Goal: Information Seeking & Learning: Learn about a topic

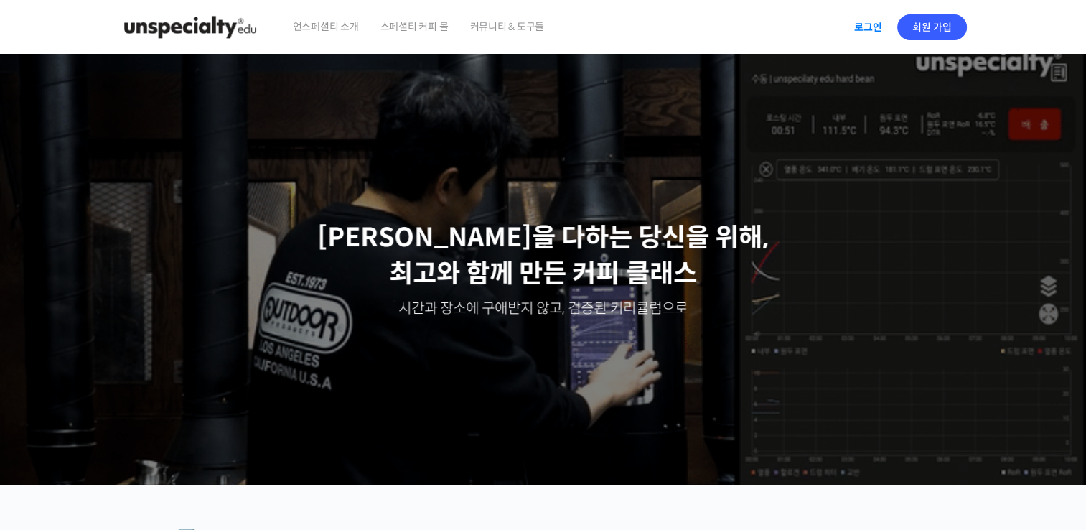
click at [855, 27] on link "로그인" at bounding box center [868, 27] width 45 height 33
click at [930, 29] on span "아해" at bounding box center [924, 27] width 19 height 13
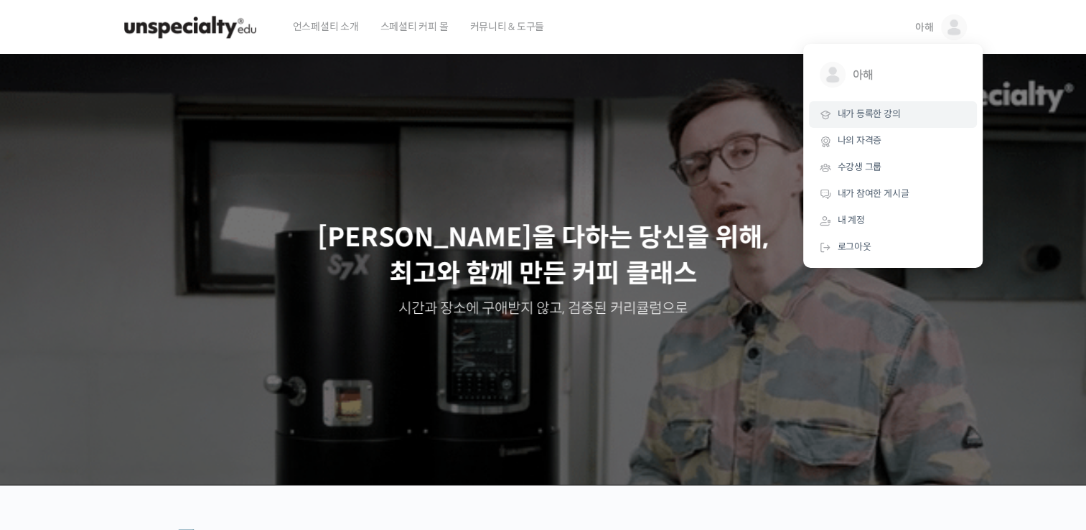
click at [882, 114] on span "내가 등록한 강의" at bounding box center [869, 114] width 63 height 12
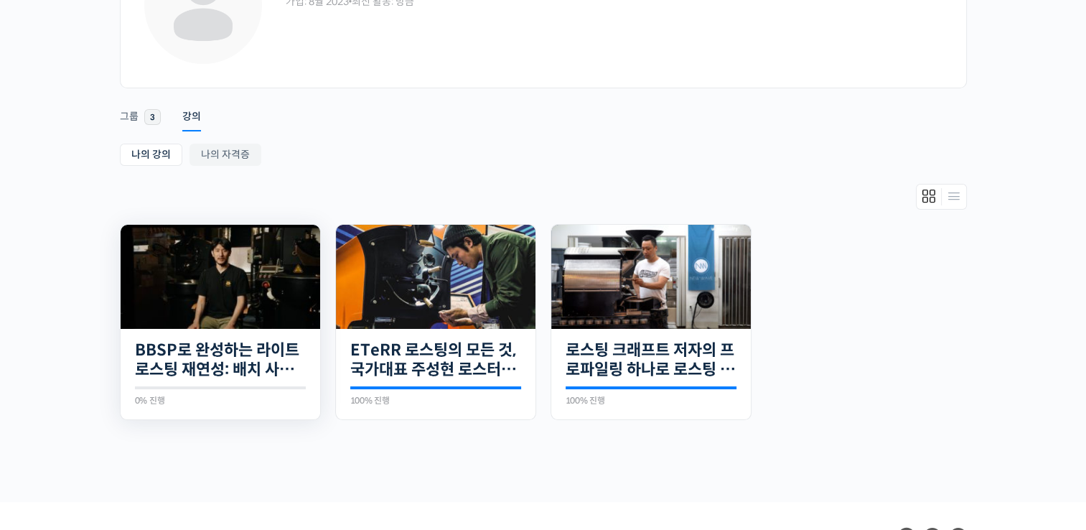
click at [232, 284] on img at bounding box center [221, 277] width 200 height 104
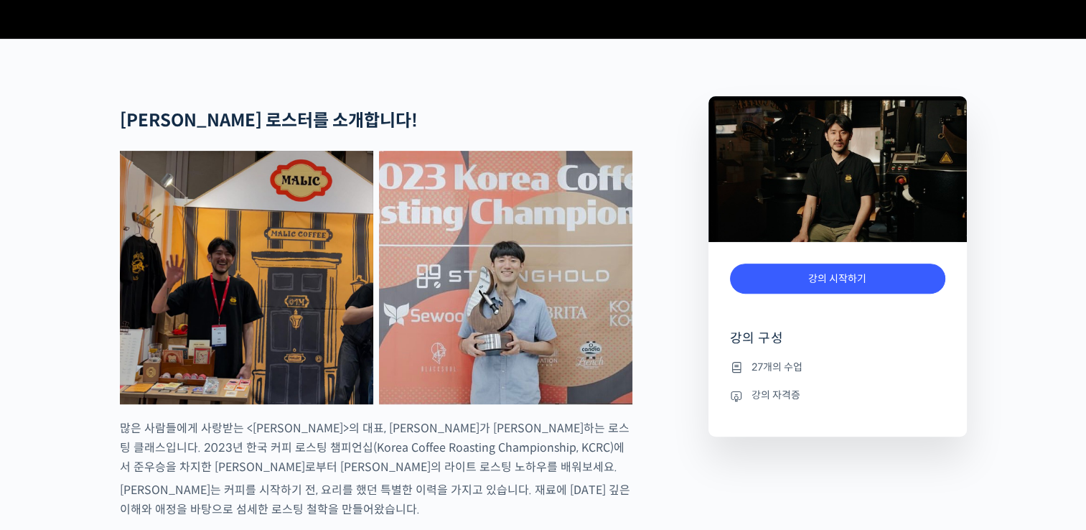
scroll to position [646, 0]
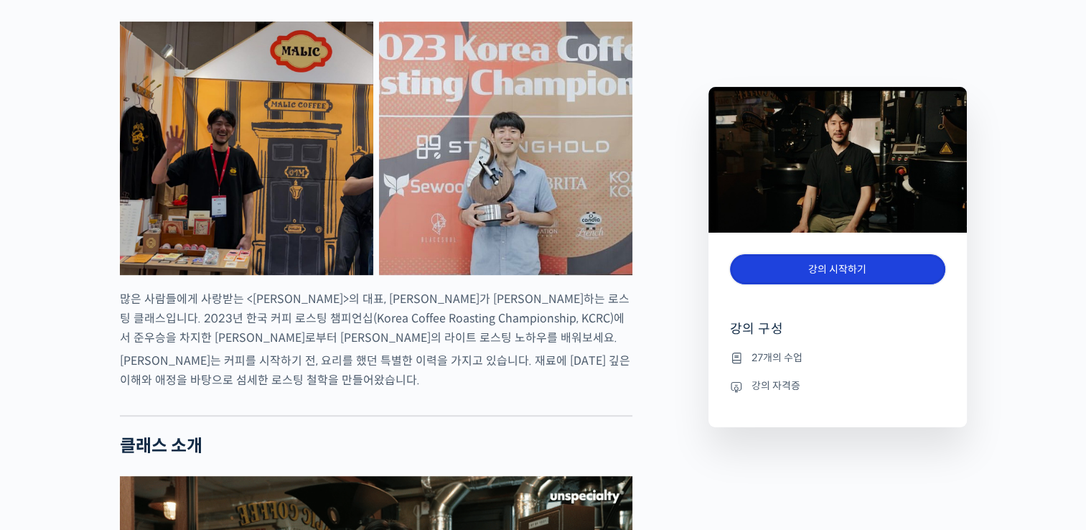
click at [883, 264] on link "강의 시작하기" at bounding box center [837, 269] width 215 height 31
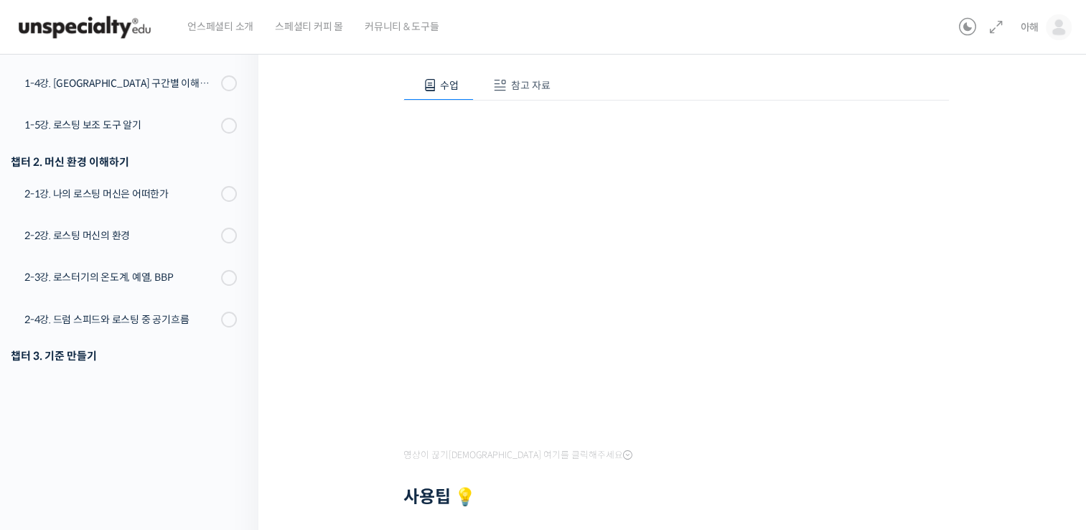
scroll to position [287, 0]
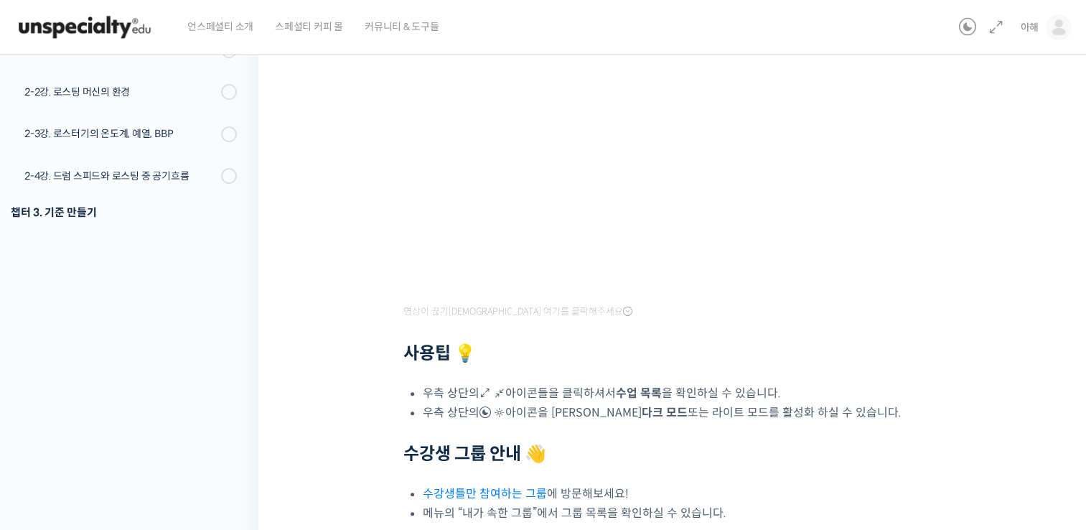
click at [703, 359] on h2 "사용팁 💡" at bounding box center [676, 353] width 546 height 21
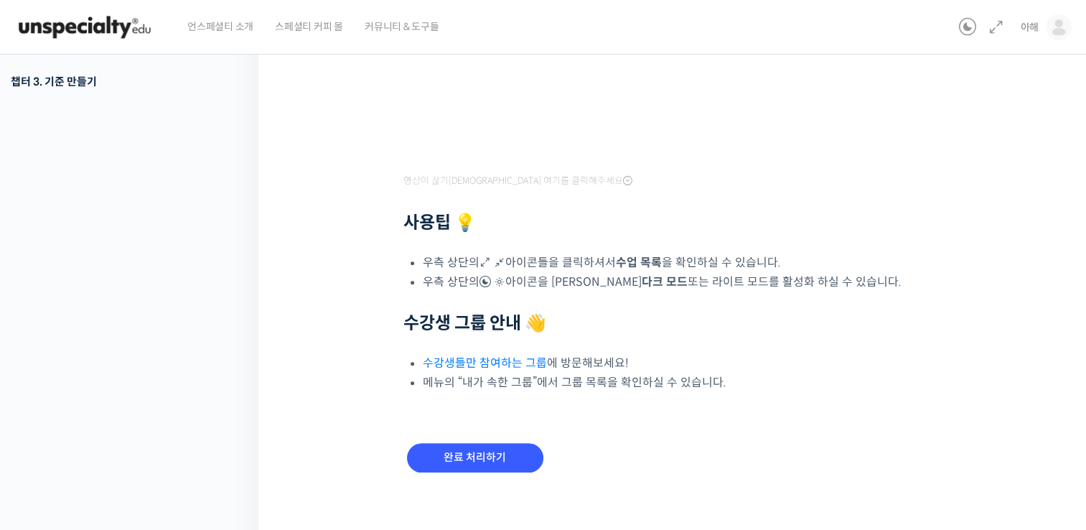
scroll to position [425, 0]
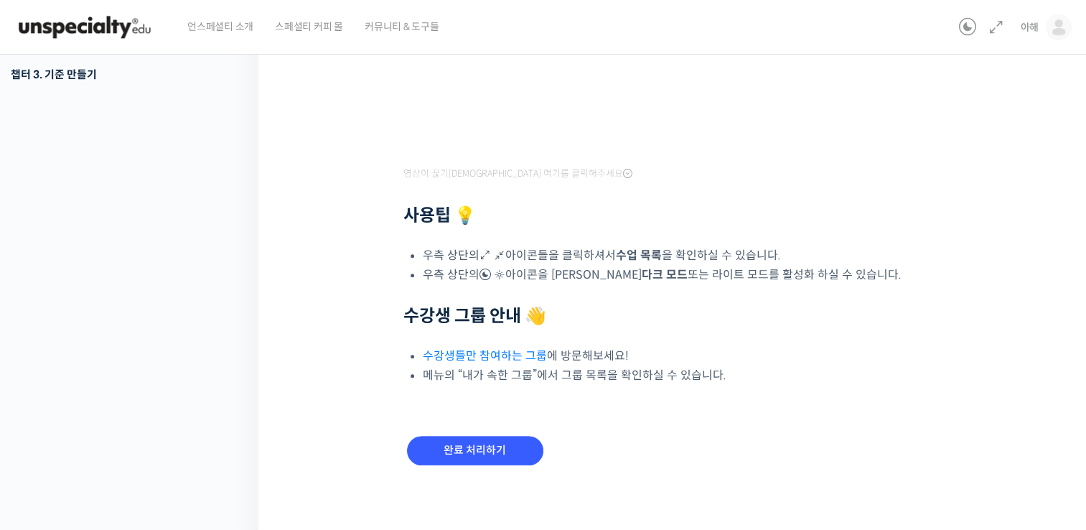
click at [531, 359] on link "수강생들만 참여하는 그룹" at bounding box center [485, 355] width 124 height 15
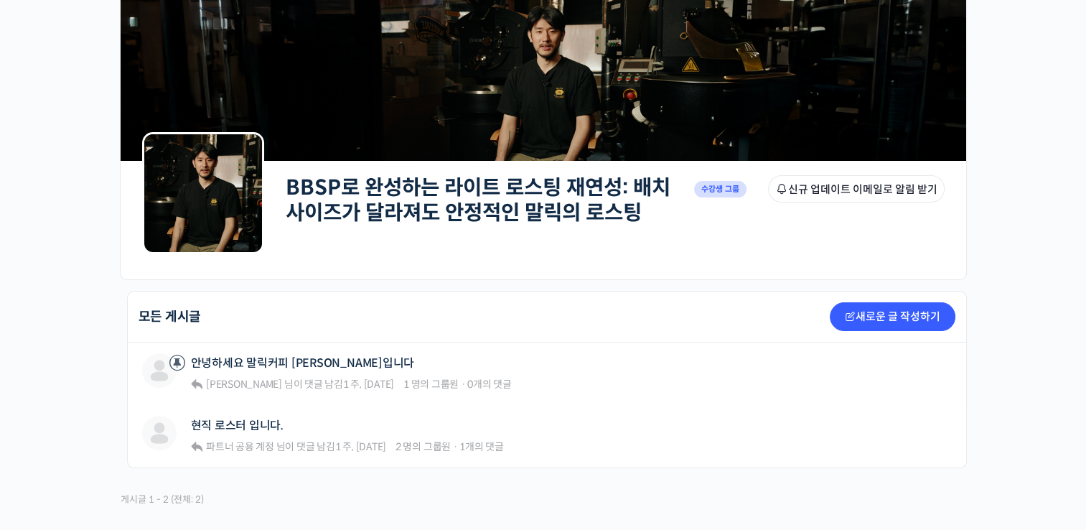
scroll to position [144, 0]
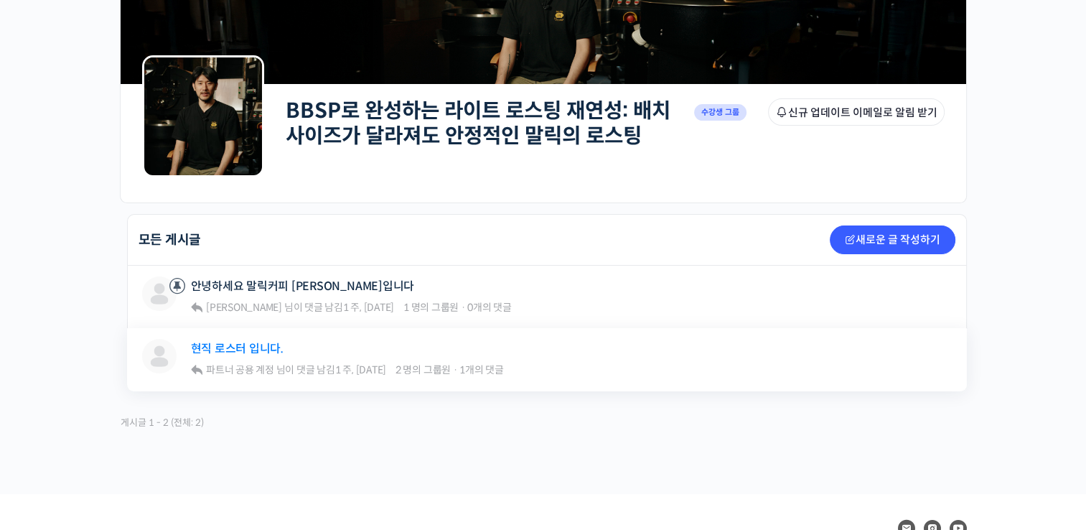
click at [260, 346] on link "현직 로스터 입니다." at bounding box center [237, 349] width 93 height 14
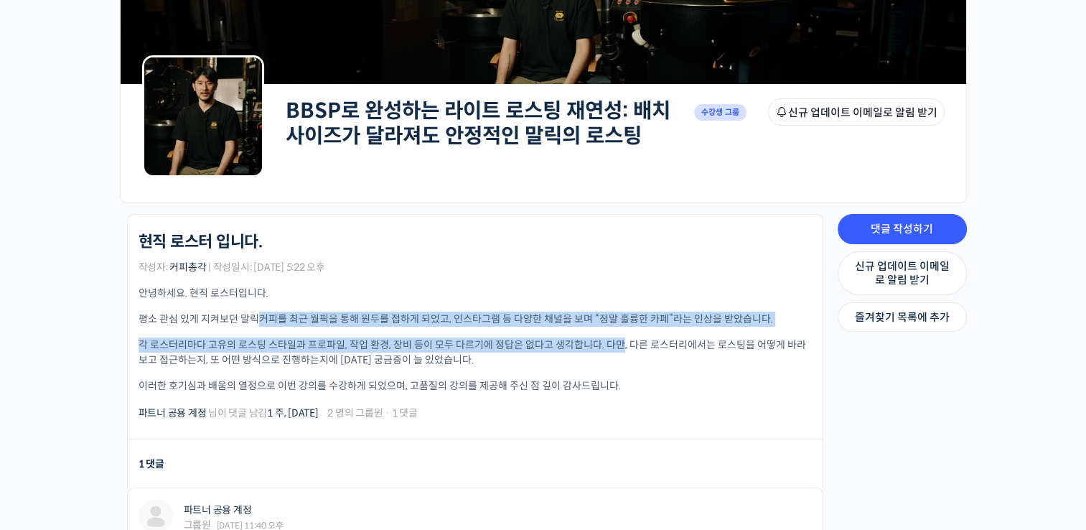
drag, startPoint x: 261, startPoint y: 322, endPoint x: 621, endPoint y: 331, distance: 359.8
click at [622, 329] on div "안녕하세요. 현직 로스터입니다. 평소 관심 있게 지켜보던 말릭커피를 최근 월픽을 통해 원두를 접하게 되었고, 인스타그램 등 다양한 채널을 보며…" at bounding box center [475, 340] width 673 height 108
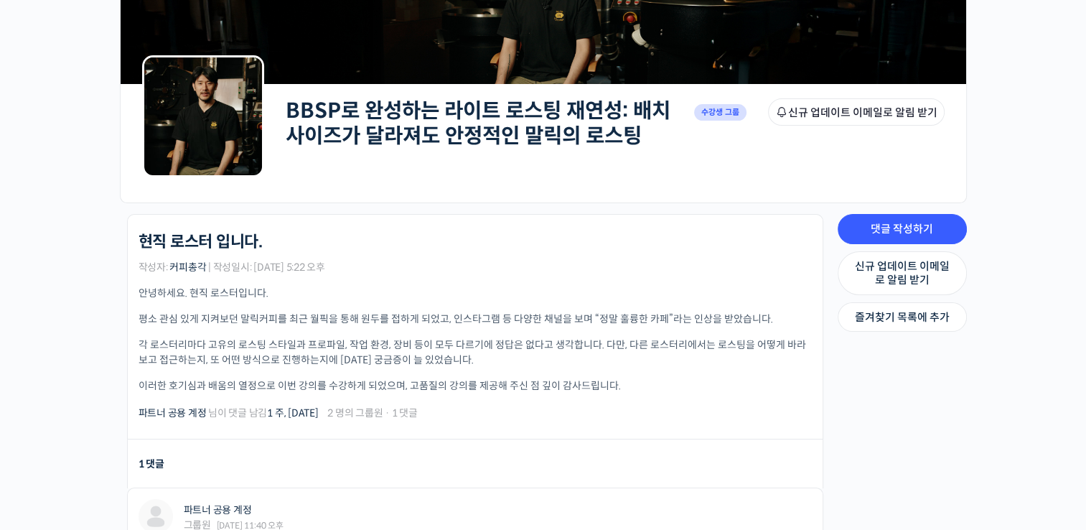
drag, startPoint x: 621, startPoint y: 331, endPoint x: 577, endPoint y: 378, distance: 64.5
click at [577, 378] on p "이러한 호기심과 배움의 열정으로 이번 강의를 수강하게 되었으며, 고품질의 강의를 제공해 주신 점 깊이 감사드립니다." at bounding box center [475, 385] width 673 height 15
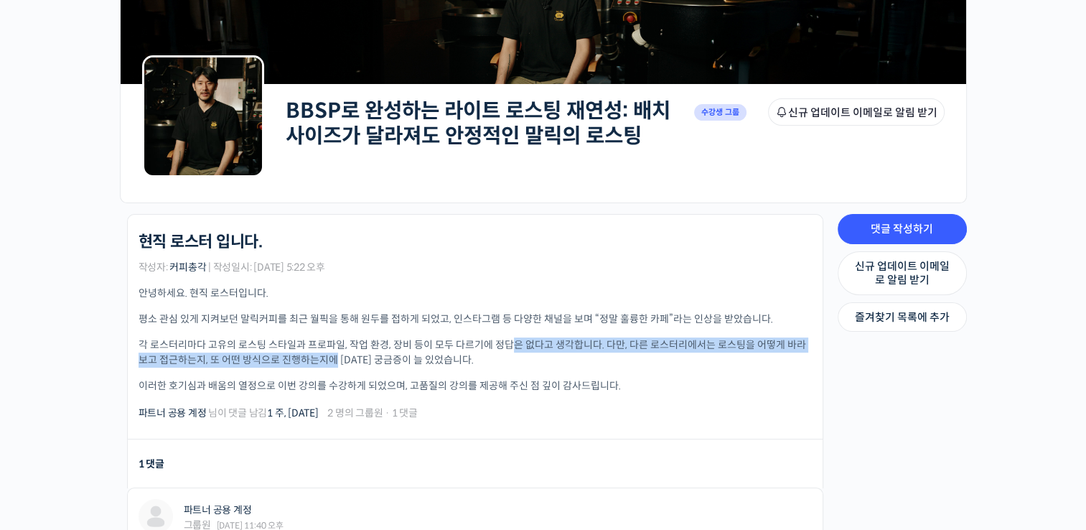
drag, startPoint x: 423, startPoint y: 343, endPoint x: 514, endPoint y: 349, distance: 91.4
click at [512, 346] on p "각 로스터리마다 고유의 로스팅 스타일과 프로파일, 작업 환경, 장비 등이 모두 다르기에 정답은 없다고 생각합니다. 다만, 다른 로스터리에서는 …" at bounding box center [475, 352] width 673 height 30
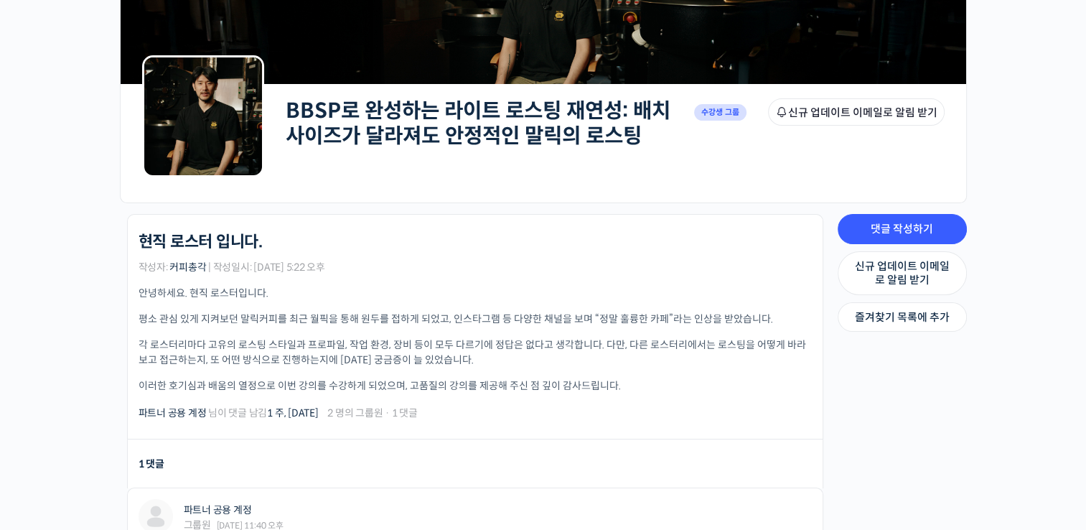
drag, startPoint x: 514, startPoint y: 349, endPoint x: 620, endPoint y: 371, distance: 108.6
click at [620, 371] on div "안녕하세요. 현직 로스터입니다. 평소 관심 있게 지켜보던 말릭커피를 최근 월픽을 통해 원두를 접하게 되었고, 인스타그램 등 다양한 채널을 보며…" at bounding box center [475, 340] width 673 height 108
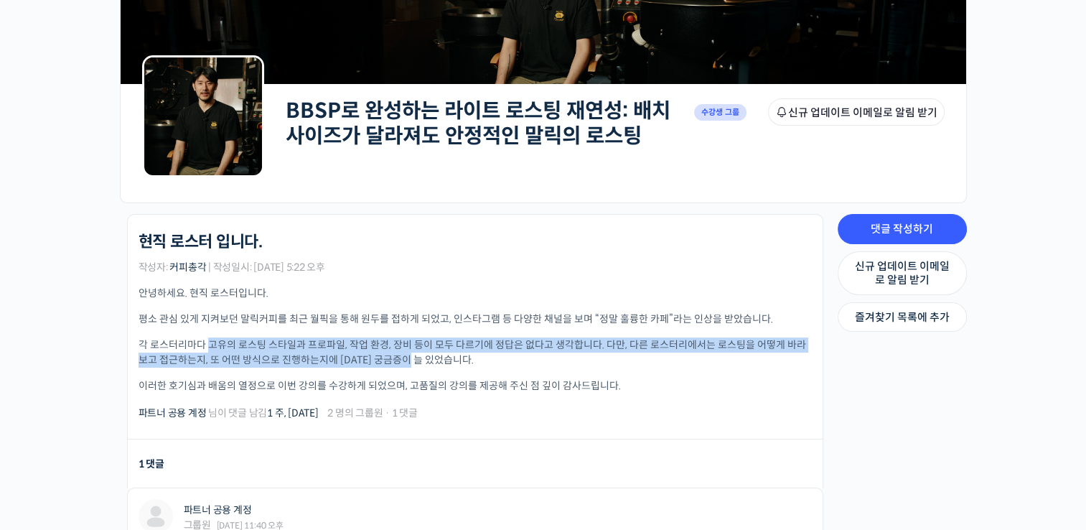
drag, startPoint x: 213, startPoint y: 349, endPoint x: 445, endPoint y: 360, distance: 232.9
click at [432, 358] on p "각 로스터리마다 고유의 로스팅 스타일과 프로파일, 작업 환경, 장비 등이 모두 다르기에 정답은 없다고 생각합니다. 다만, 다른 로스터리에서는 …" at bounding box center [475, 352] width 673 height 30
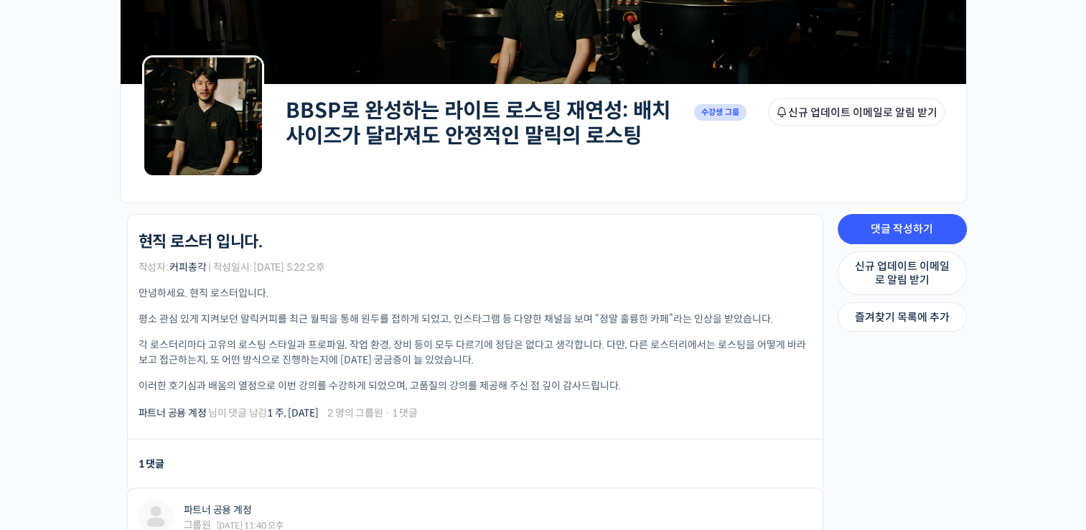
drag, startPoint x: 445, startPoint y: 360, endPoint x: 494, endPoint y: 380, distance: 52.5
click at [494, 380] on p "이러한 호기심과 배움의 열정으로 이번 강의를 수강하게 되었으며, 고품질의 강의를 제공해 주신 점 깊이 감사드립니다." at bounding box center [475, 385] width 673 height 15
drag, startPoint x: 276, startPoint y: 381, endPoint x: 573, endPoint y: 386, distance: 296.5
click at [557, 380] on p "이러한 호기심과 배움의 열정으로 이번 강의를 수강하게 되었으며, 고품질의 강의를 제공해 주신 점 깊이 감사드립니다." at bounding box center [475, 385] width 673 height 15
drag, startPoint x: 573, startPoint y: 386, endPoint x: 592, endPoint y: 408, distance: 29.0
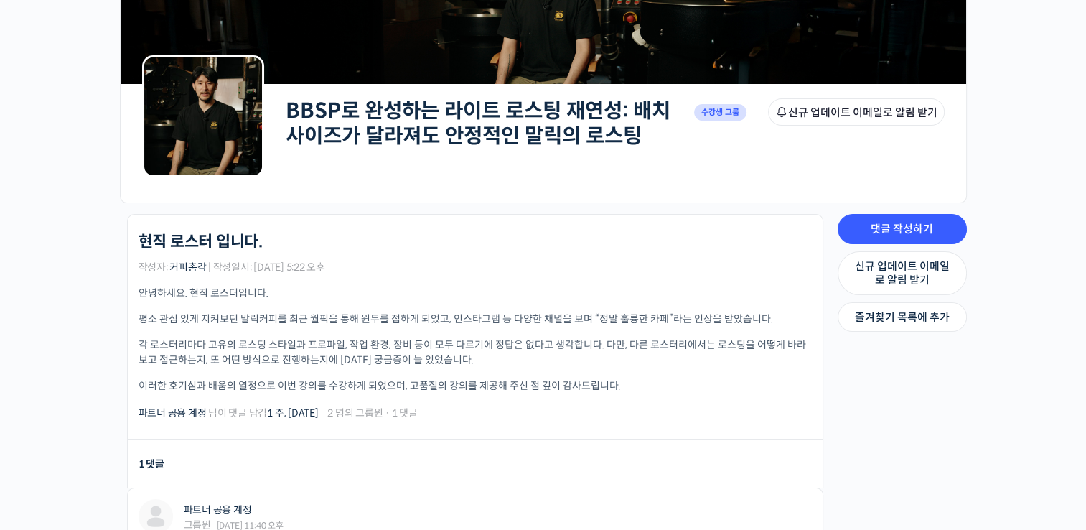
click at [592, 408] on div "파트너 공용 계정 님이 댓글 남김 1 주, 1 일 전 2 명의 그룹원 · 1 댓글" at bounding box center [475, 412] width 673 height 17
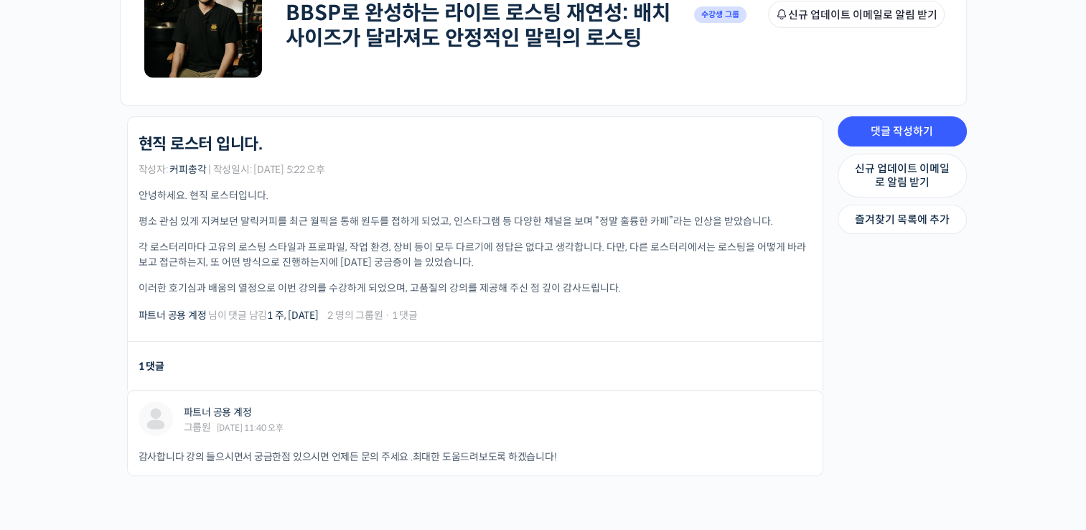
scroll to position [405, 0]
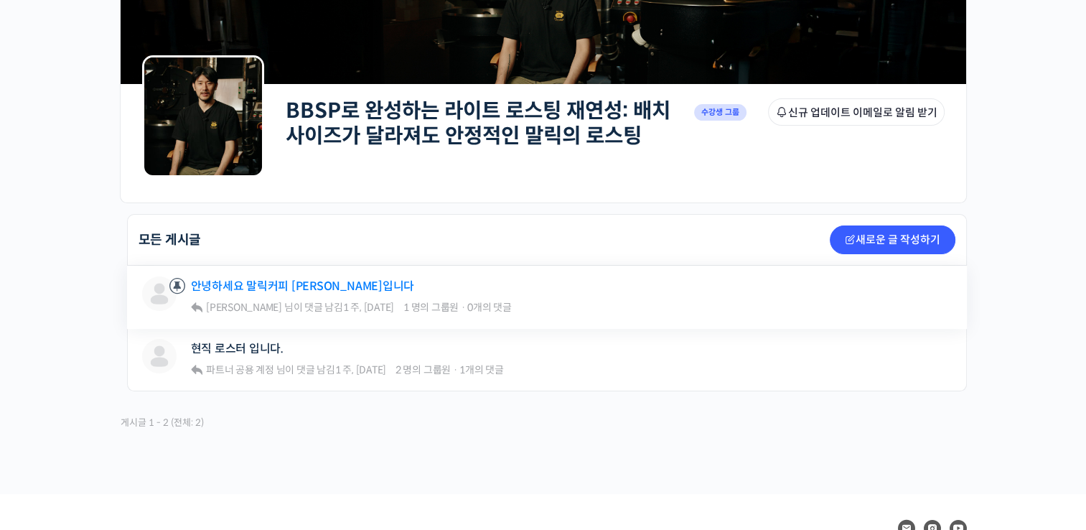
click at [276, 289] on link "안녕하세요 말릭커피 [PERSON_NAME]입니다" at bounding box center [303, 286] width 224 height 14
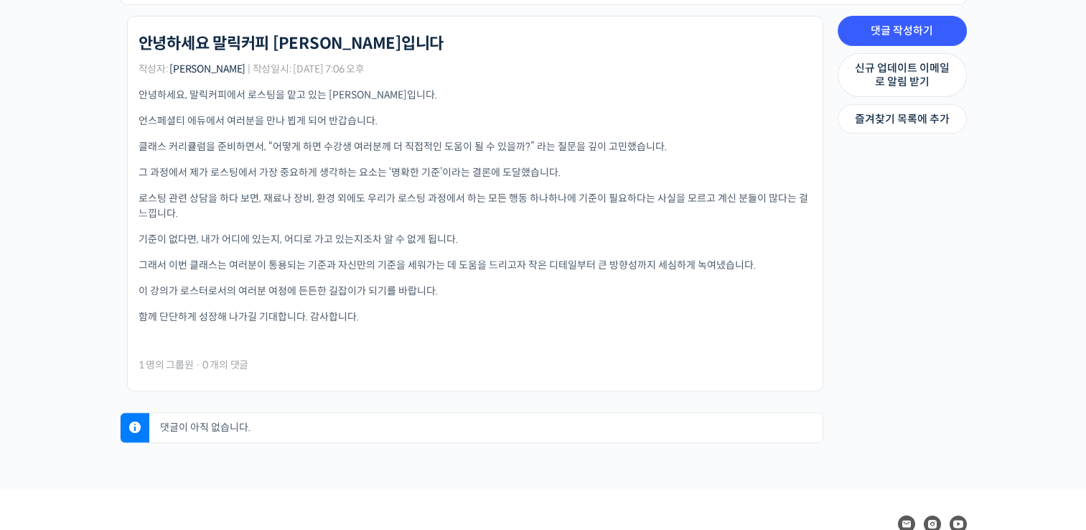
scroll to position [222, 0]
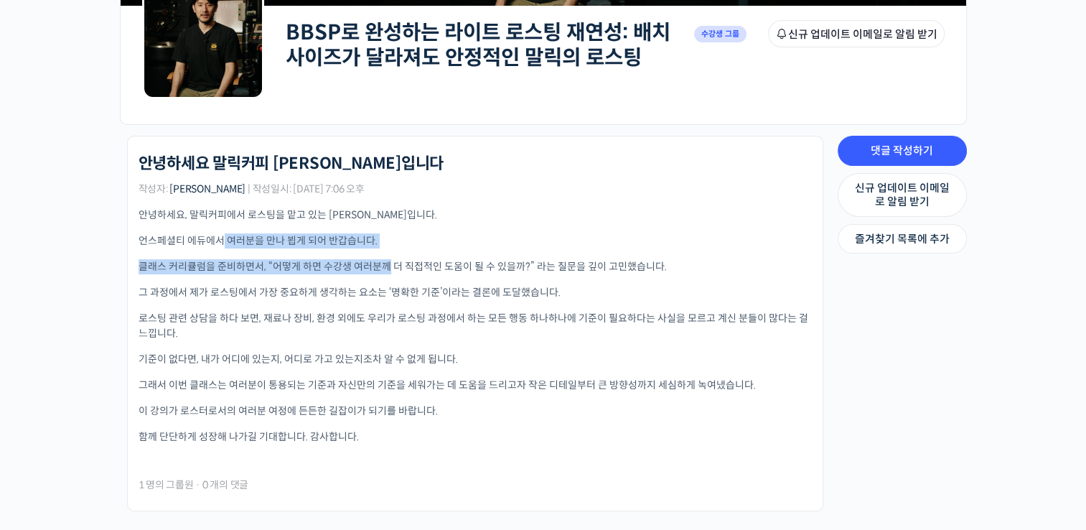
drag, startPoint x: 271, startPoint y: 240, endPoint x: 380, endPoint y: 261, distance: 111.2
click at [385, 253] on div "안녕하세요, 말릭커피에서 로스팅을 맡고 있는 최철입니다. 언스페셜티 에듀에서 여러분을 만나 뵙게 되어 반갑습니다. 클래스 커리큘럼을 준비하면서…" at bounding box center [475, 336] width 673 height 258
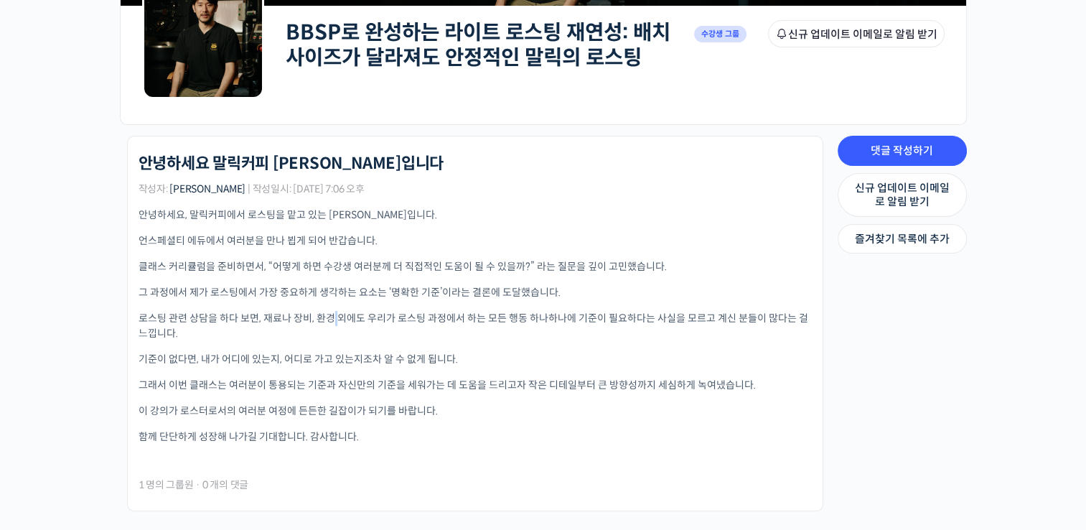
drag, startPoint x: 380, startPoint y: 261, endPoint x: 335, endPoint y: 315, distance: 70.3
click at [335, 315] on p "로스팅 관련 상담을 하다 보면, 재료나 장비, 환경 외에도 우리가 로스팅 과정에서 하는 모든 행동 하나하나에 기준이 필요하다는 사실을 모르고 …" at bounding box center [475, 326] width 673 height 30
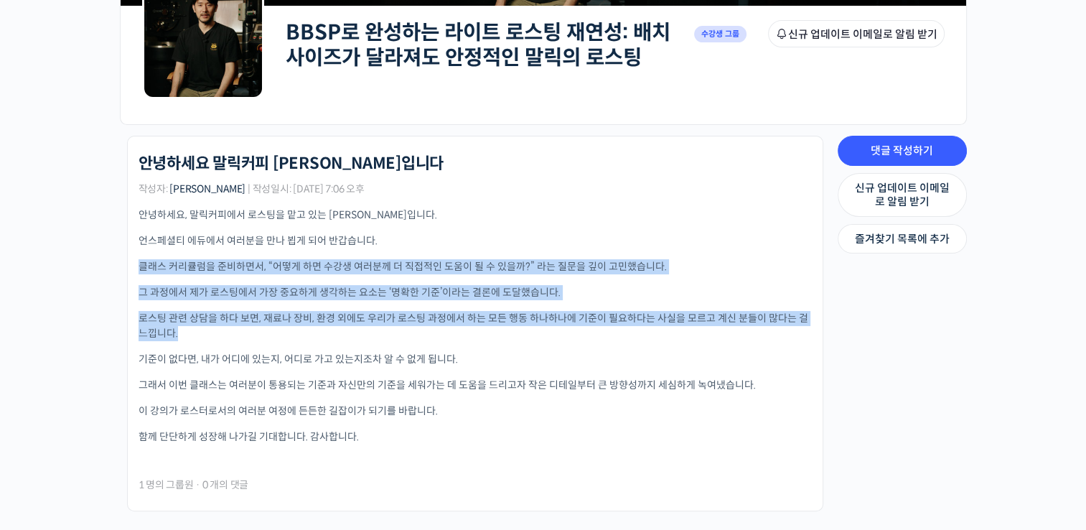
drag, startPoint x: 432, startPoint y: 256, endPoint x: 375, endPoint y: 333, distance: 96.5
click at [375, 332] on div "안녕하세요, 말릭커피에서 로스팅을 맡고 있는 최철입니다. 언스페셜티 에듀에서 여러분을 만나 뵙게 되어 반갑습니다. 클래스 커리큘럼을 준비하면서…" at bounding box center [475, 336] width 673 height 258
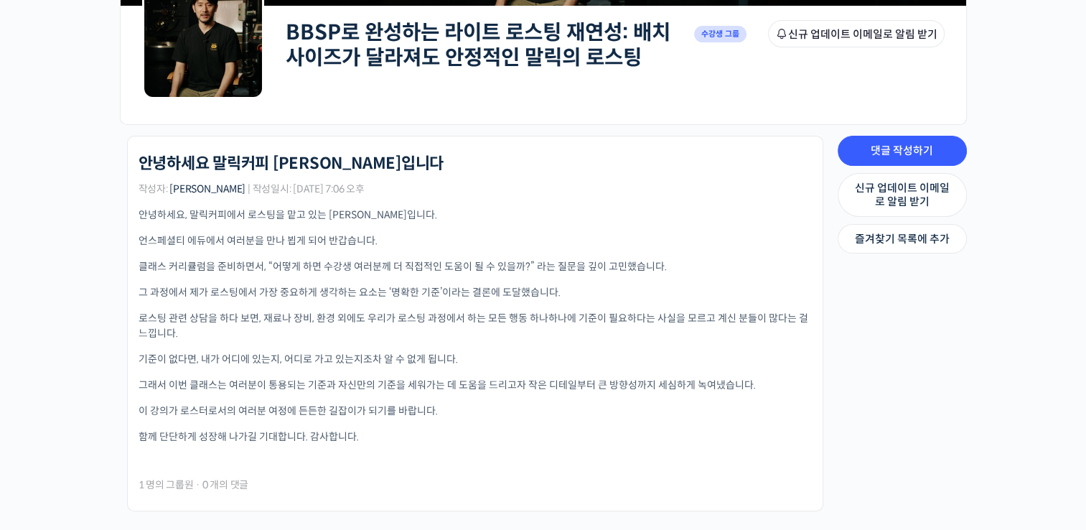
drag, startPoint x: 375, startPoint y: 333, endPoint x: 370, endPoint y: 348, distance: 15.9
click at [370, 348] on div "안녕하세요, 말릭커피에서 로스팅을 맡고 있는 최철입니다. 언스페셜티 에듀에서 여러분을 만나 뵙게 되어 반갑습니다. 클래스 커리큘럼을 준비하면서…" at bounding box center [475, 336] width 673 height 258
drag, startPoint x: 385, startPoint y: 291, endPoint x: 494, endPoint y: 294, distance: 109.2
click at [496, 286] on div "안녕하세요, 말릭커피에서 로스팅을 맡고 있는 최철입니다. 언스페셜티 에듀에서 여러분을 만나 뵙게 되어 반갑습니다. 클래스 커리큘럼을 준비하면서…" at bounding box center [475, 336] width 673 height 258
drag, startPoint x: 494, startPoint y: 294, endPoint x: 457, endPoint y: 348, distance: 65.5
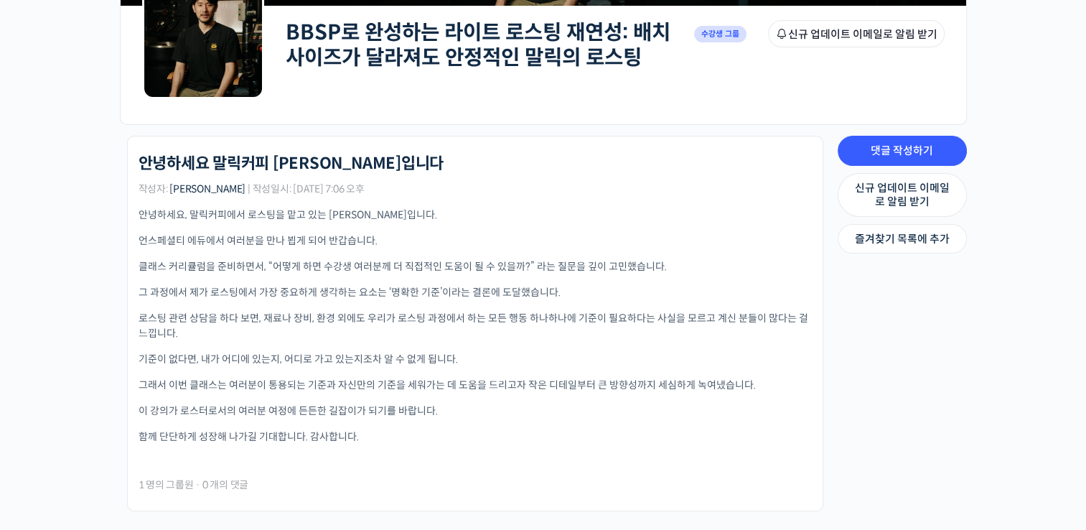
click at [462, 347] on div "안녕하세요, 말릭커피에서 로스팅을 맡고 있는 최철입니다. 언스페셜티 에듀에서 여러분을 만나 뵙게 되어 반갑습니다. 클래스 커리큘럼을 준비하면서…" at bounding box center [475, 336] width 673 height 258
drag, startPoint x: 263, startPoint y: 309, endPoint x: 394, endPoint y: 322, distance: 131.2
click at [394, 321] on p "로스팅 관련 상담을 하다 보면, 재료나 장비, 환경 외에도 우리가 로스팅 과정에서 하는 모든 행동 하나하나에 기준이 필요하다는 사실을 모르고 …" at bounding box center [475, 326] width 673 height 30
drag, startPoint x: 394, startPoint y: 322, endPoint x: 388, endPoint y: 341, distance: 20.4
click at [388, 341] on div "안녕하세요, 말릭커피에서 로스팅을 맡고 있는 최철입니다. 언스페셜티 에듀에서 여러분을 만나 뵙게 되어 반갑습니다. 클래스 커리큘럼을 준비하면서…" at bounding box center [475, 336] width 673 height 258
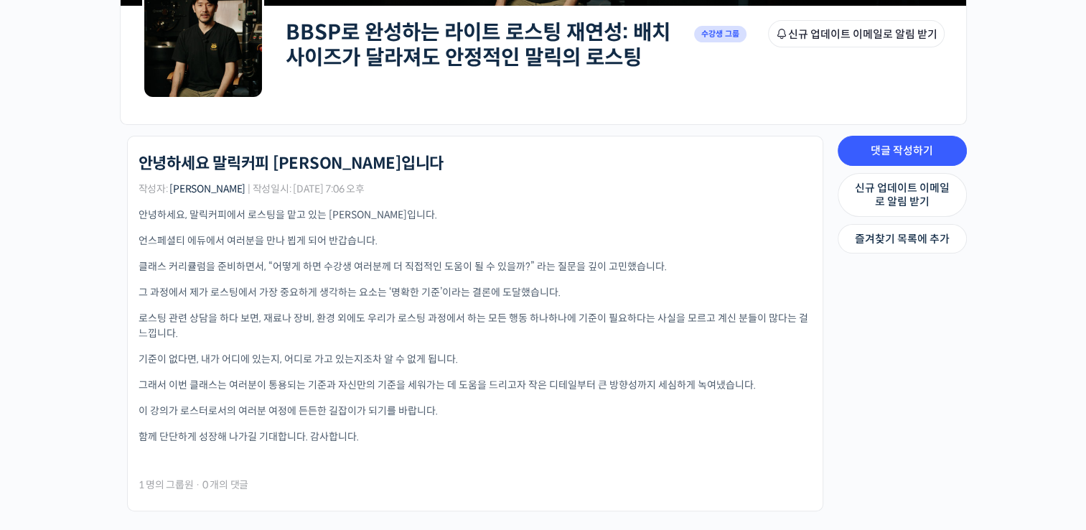
drag, startPoint x: 388, startPoint y: 341, endPoint x: 370, endPoint y: 325, distance: 23.4
click at [370, 325] on p "로스팅 관련 상담을 하다 보면, 재료나 장비, 환경 외에도 우리가 로스팅 과정에서 하는 모든 행동 하나하나에 기준이 필요하다는 사실을 모르고 …" at bounding box center [475, 326] width 673 height 30
drag, startPoint x: 508, startPoint y: 306, endPoint x: 683, endPoint y: 327, distance: 176.5
click at [683, 323] on div "안녕하세요, 말릭커피에서 로스팅을 맡고 있는 최철입니다. 언스페셜티 에듀에서 여러분을 만나 뵙게 되어 반갑습니다. 클래스 커리큘럼을 준비하면서…" at bounding box center [475, 336] width 673 height 258
drag, startPoint x: 683, startPoint y: 327, endPoint x: 666, endPoint y: 359, distance: 36.0
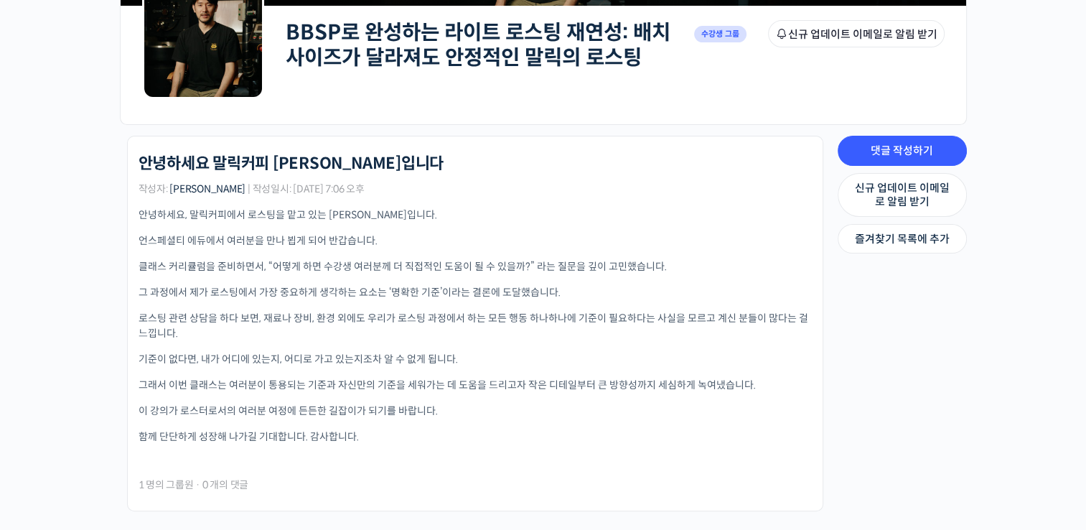
click at [666, 358] on p "기준이 없다면, 내가 어디에 있는지, 어디로 가고 있는지조차 알 수 없게 됩니다." at bounding box center [475, 359] width 673 height 15
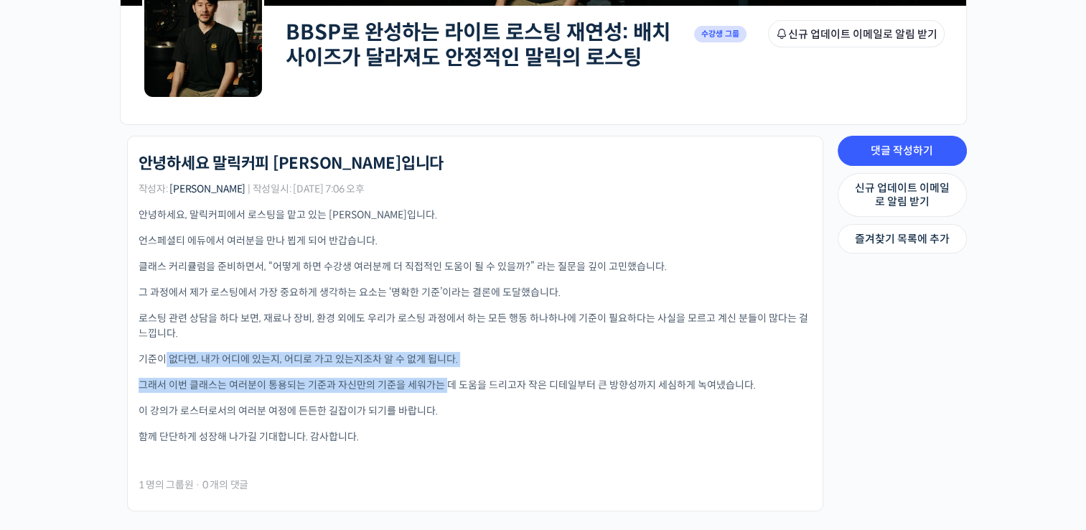
drag, startPoint x: 164, startPoint y: 363, endPoint x: 479, endPoint y: 379, distance: 315.6
click at [465, 374] on div "안녕하세요, 말릭커피에서 로스팅을 맡고 있는 최철입니다. 언스페셜티 에듀에서 여러분을 만나 뵙게 되어 반갑습니다. 클래스 커리큘럼을 준비하면서…" at bounding box center [475, 336] width 673 height 258
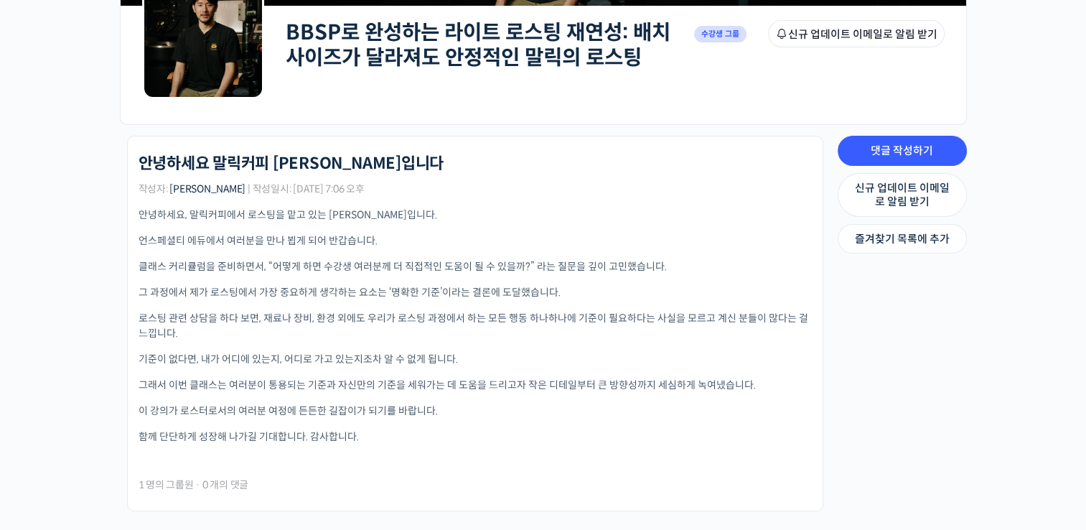
drag, startPoint x: 479, startPoint y: 379, endPoint x: 482, endPoint y: 412, distance: 33.2
click at [484, 411] on p "이 강의가 로스터로서의 여러분 여정에 든든한 길잡이가 되기를 바랍니다." at bounding box center [475, 410] width 673 height 15
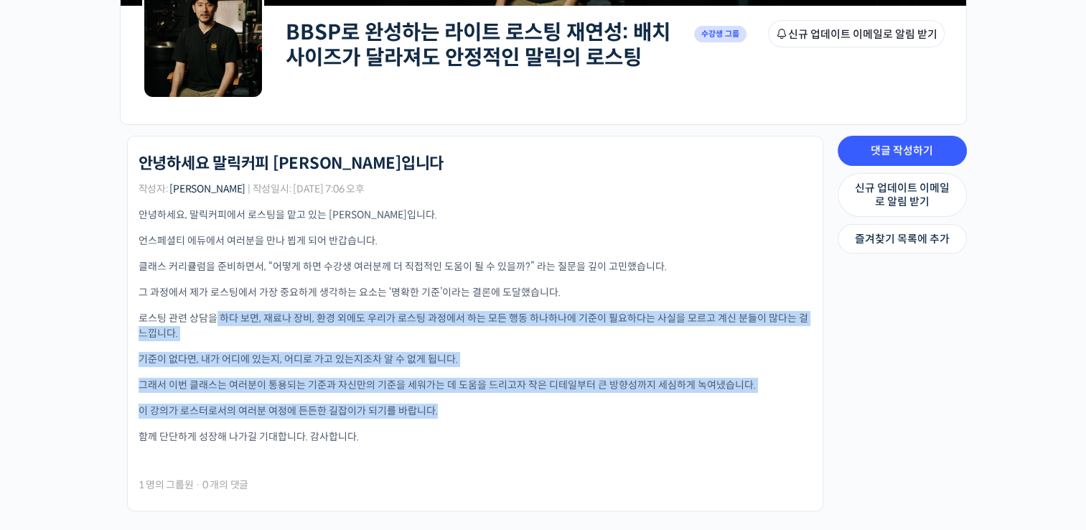
drag, startPoint x: 381, startPoint y: 403, endPoint x: 207, endPoint y: 317, distance: 194.9
click at [207, 317] on div "안녕하세요, 말릭커피에서 로스팅을 맡고 있는 최철입니다. 언스페셜티 에듀에서 여러분을 만나 뵙게 되어 반갑습니다. 클래스 커리큘럼을 준비하면서…" at bounding box center [475, 336] width 673 height 258
drag, startPoint x: 207, startPoint y: 317, endPoint x: 532, endPoint y: 350, distance: 326.9
click at [532, 350] on div "안녕하세요, 말릭커피에서 로스팅을 맡고 있는 최철입니다. 언스페셜티 에듀에서 여러분을 만나 뵙게 되어 반갑습니다. 클래스 커리큘럼을 준비하면서…" at bounding box center [475, 336] width 673 height 258
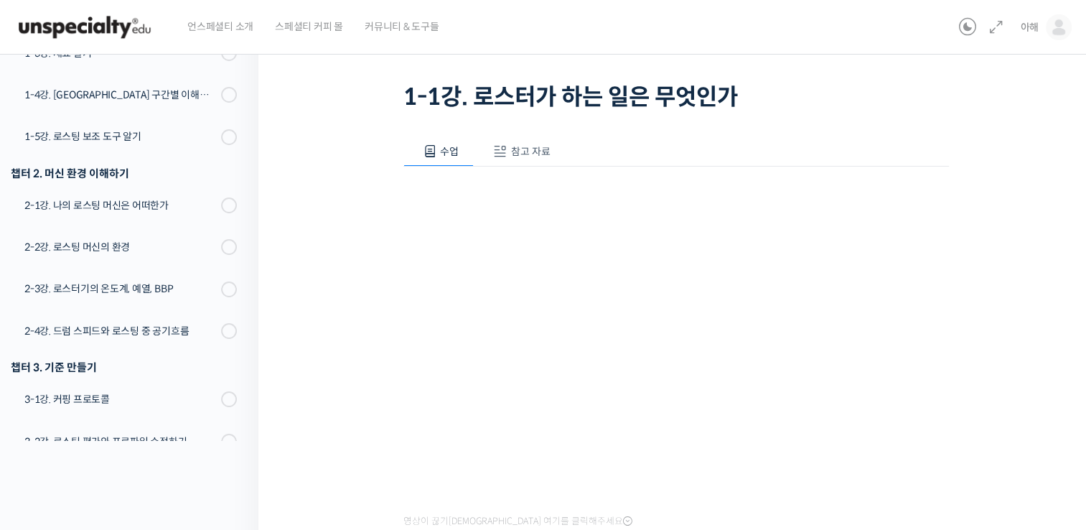
scroll to position [359, 0]
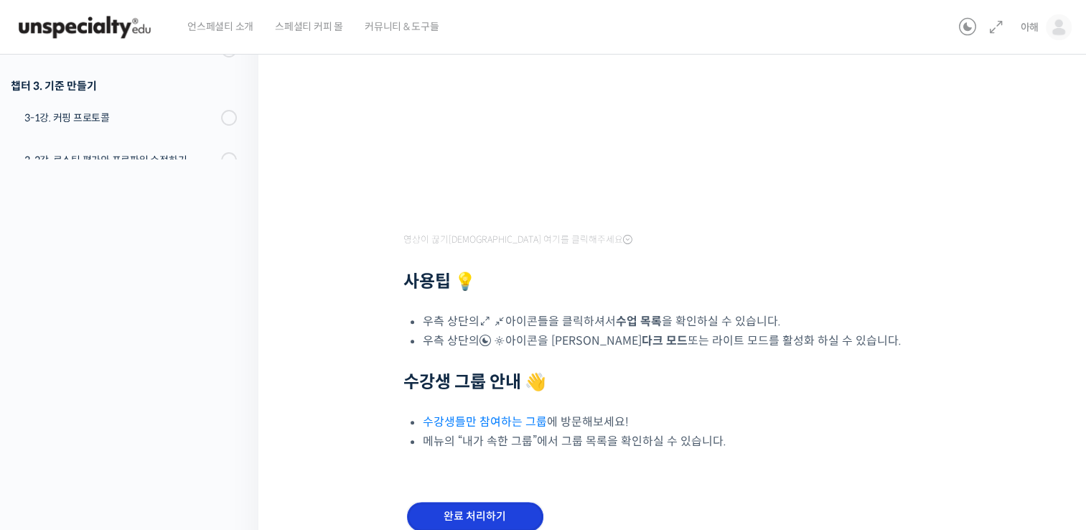
click at [514, 513] on input "완료 처리하기" at bounding box center [475, 516] width 136 height 29
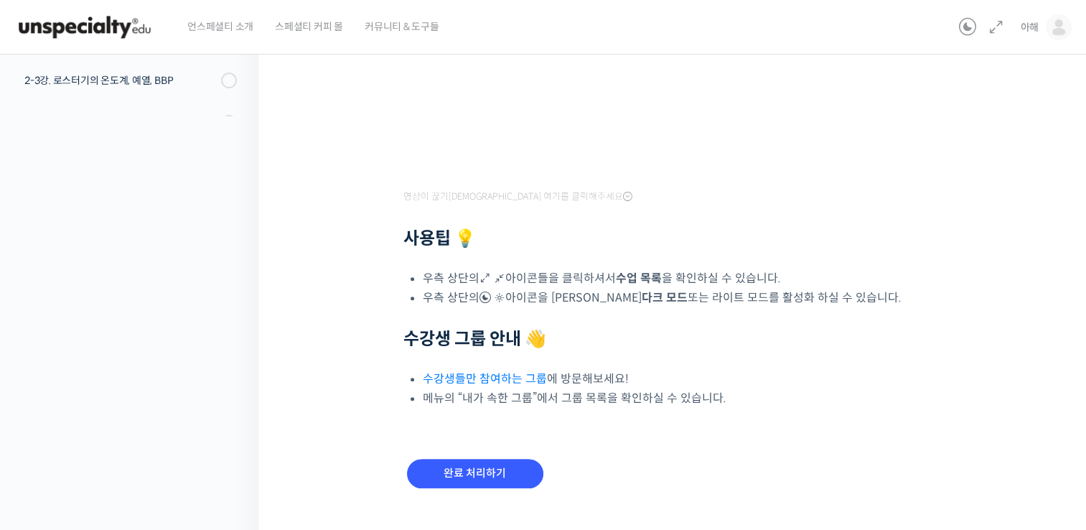
scroll to position [425, 0]
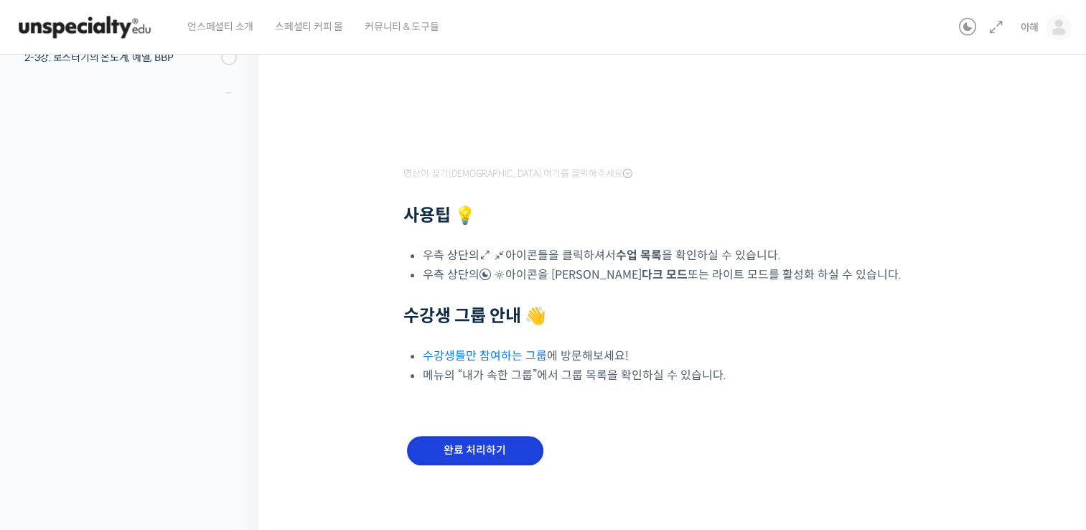
click at [518, 437] on input "완료 처리하기" at bounding box center [475, 450] width 136 height 29
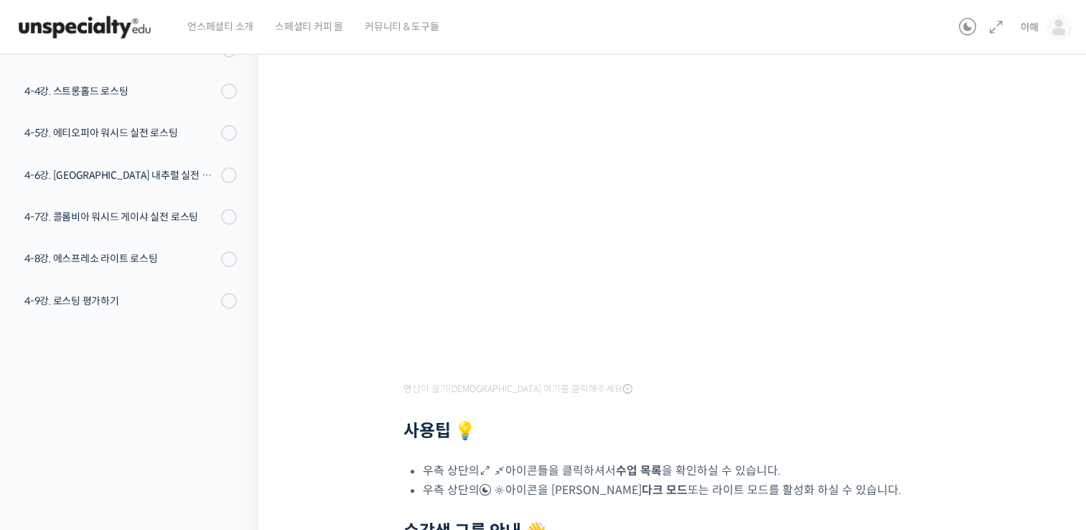
scroll to position [425, 0]
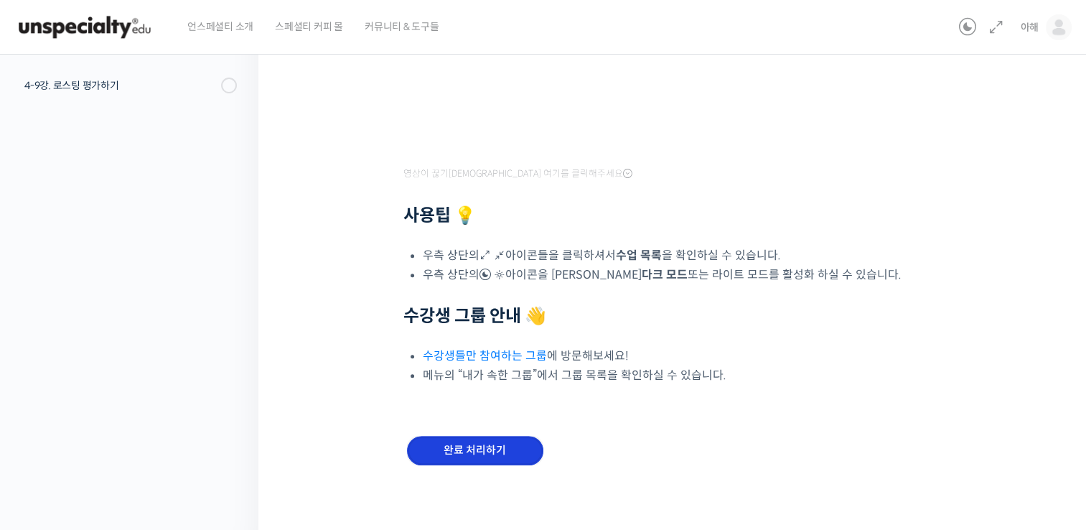
click at [466, 443] on input "완료 처리하기" at bounding box center [475, 450] width 136 height 29
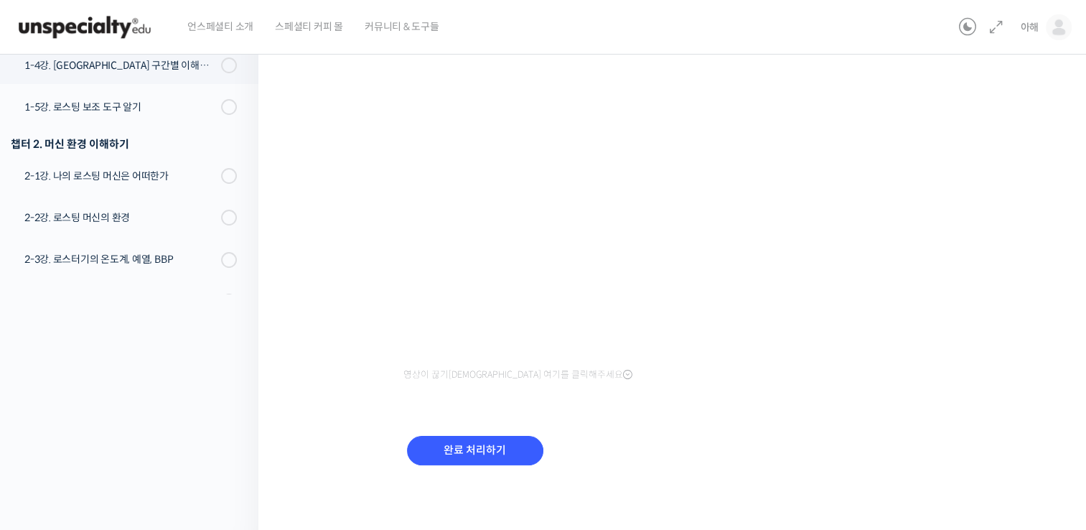
scroll to position [134, 0]
